Goal: Check status: Check status

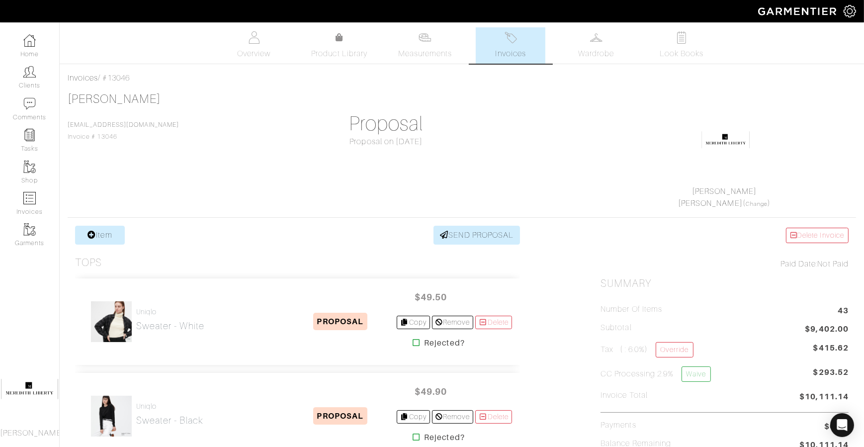
click at [507, 46] on link "Invoices" at bounding box center [511, 45] width 70 height 36
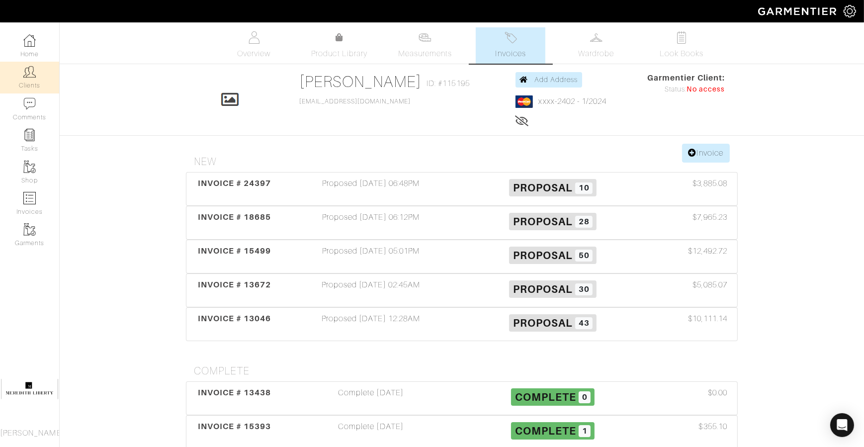
click at [41, 82] on link "Clients" at bounding box center [29, 77] width 59 height 31
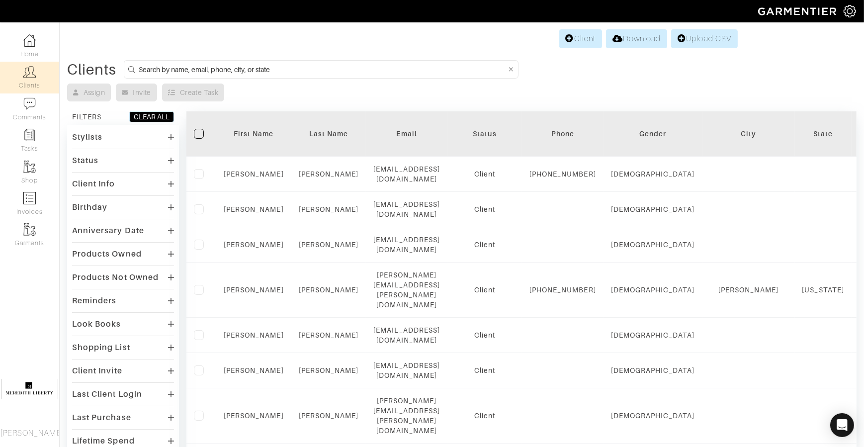
click at [286, 65] on input at bounding box center [322, 69] width 367 height 12
type input "megan"
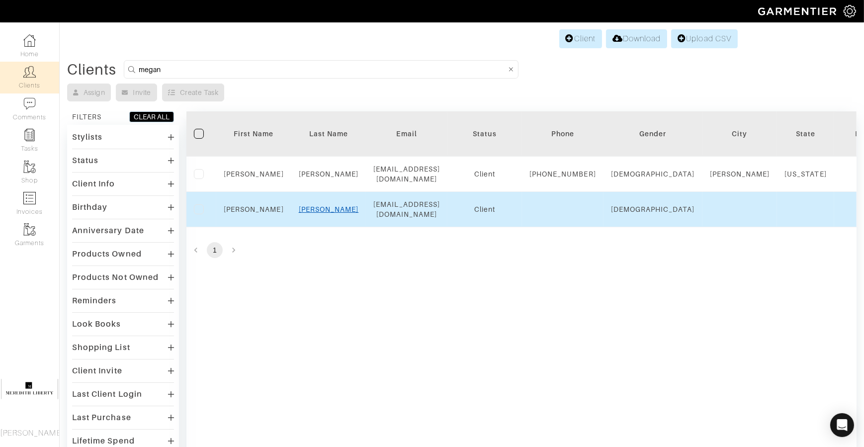
click at [325, 213] on link "Milam" at bounding box center [329, 209] width 60 height 8
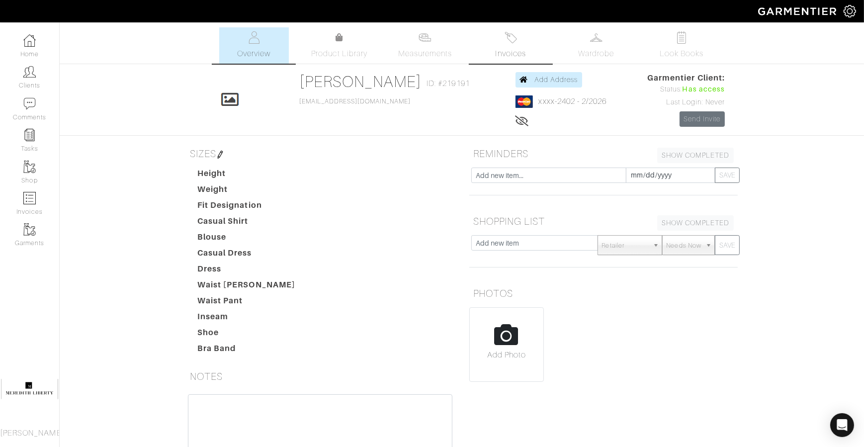
click at [492, 43] on link "Invoices" at bounding box center [511, 45] width 70 height 36
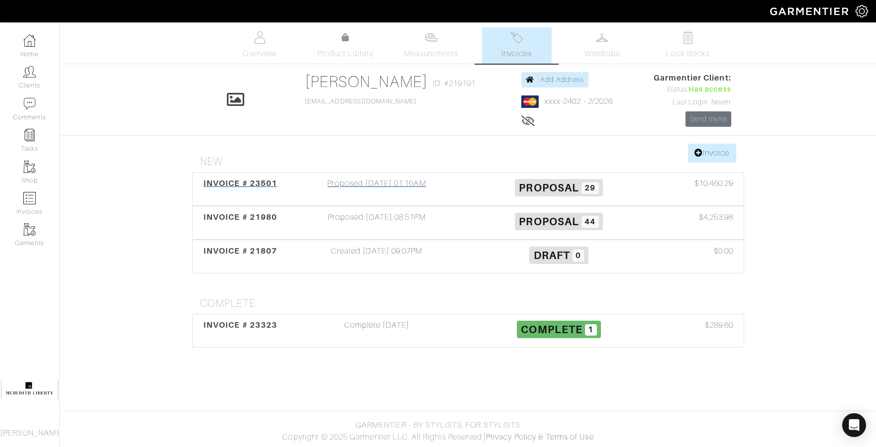
click at [262, 178] on div "INVOICE # 23501" at bounding box center [240, 189] width 91 height 23
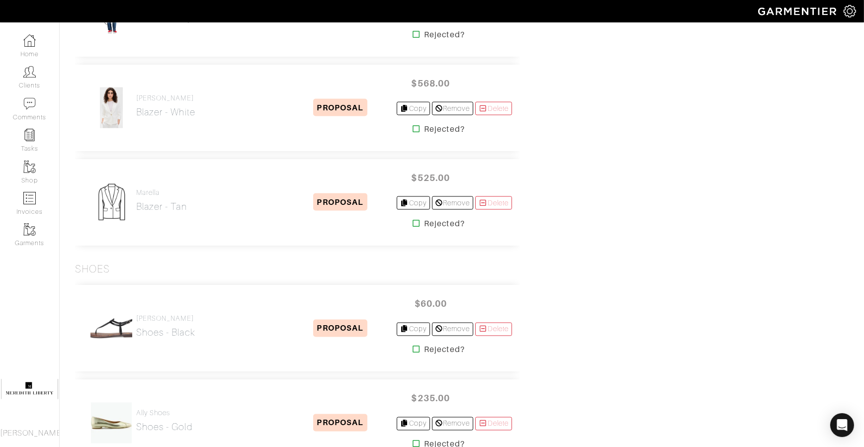
scroll to position [1915, 0]
